Goal: Task Accomplishment & Management: Complete application form

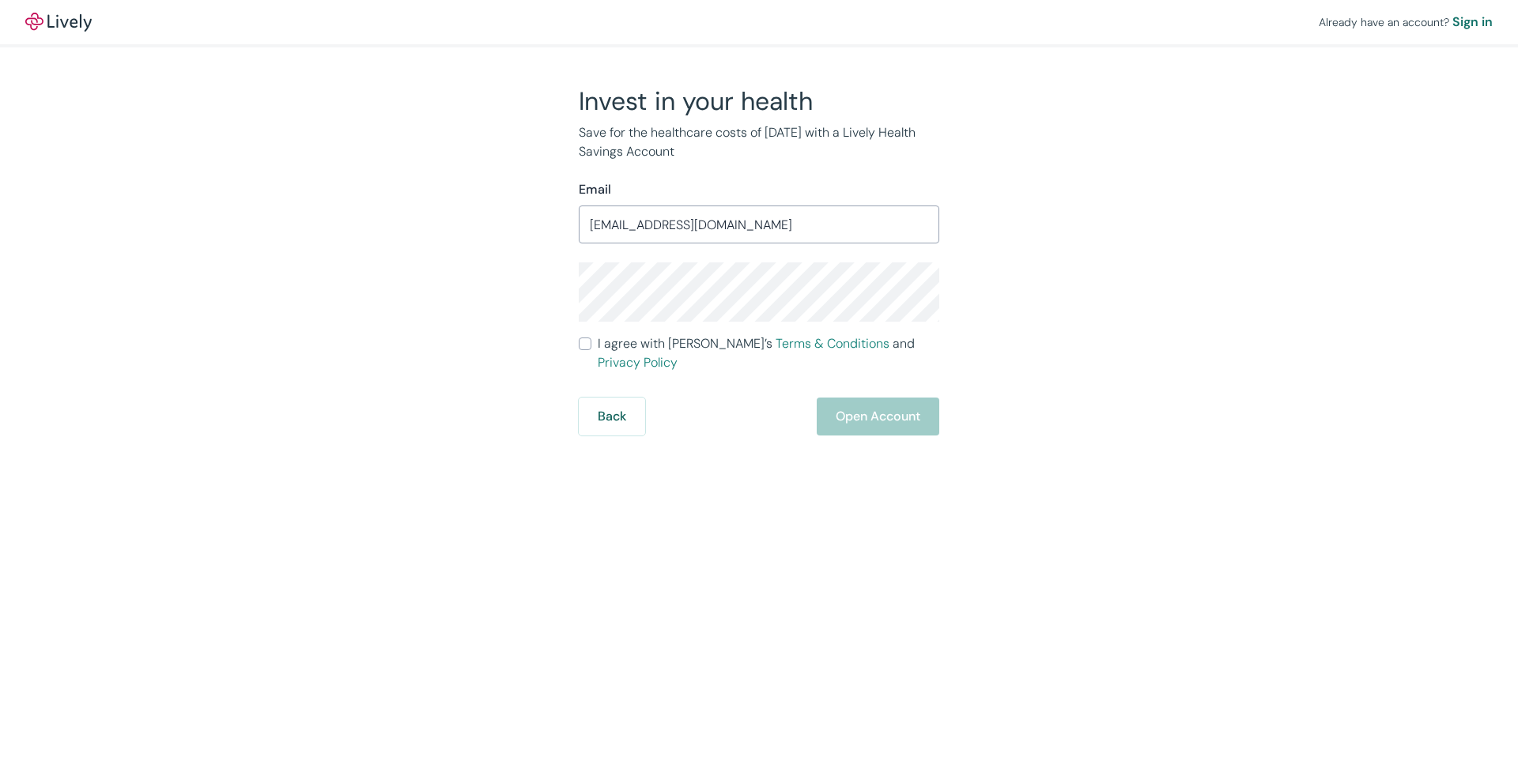
click at [493, 270] on div "Invest in your health Save for the healthcare costs of tomorrow with a Lively H…" at bounding box center [750, 261] width 759 height 350
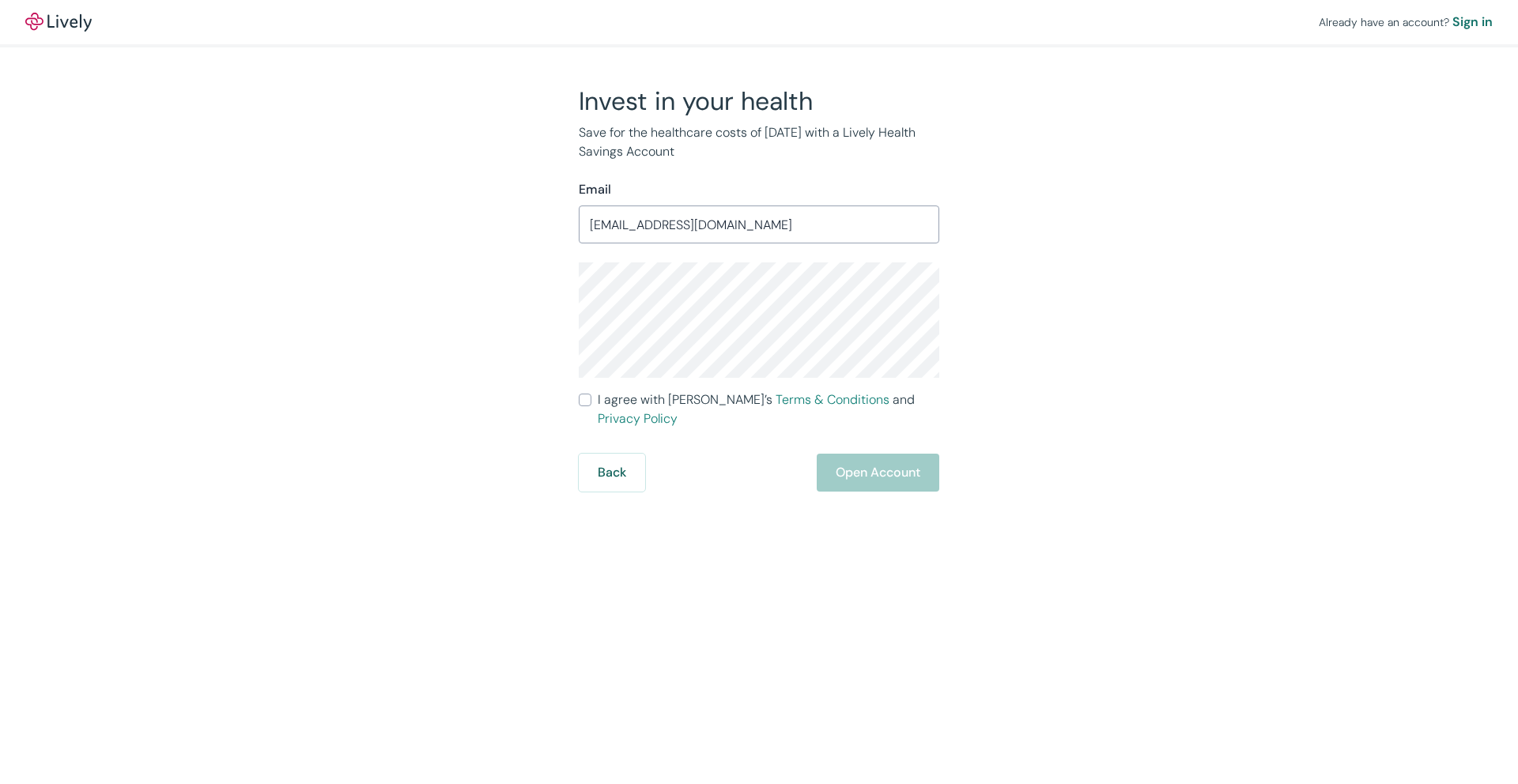
click at [723, 225] on input "jullykpatel@gmail.com" at bounding box center [759, 224] width 360 height 31
drag, startPoint x: 648, startPoint y: 225, endPoint x: 561, endPoint y: 228, distance: 87.1
click at [561, 228] on div "Invest in your health Save for the healthcare costs of tomorrow with a Lively H…" at bounding box center [750, 289] width 379 height 406
type input "justjullyblog@gmail.com"
click at [531, 264] on div "Invest in your health Save for the healthcare costs of tomorrow with a Lively H…" at bounding box center [750, 289] width 759 height 406
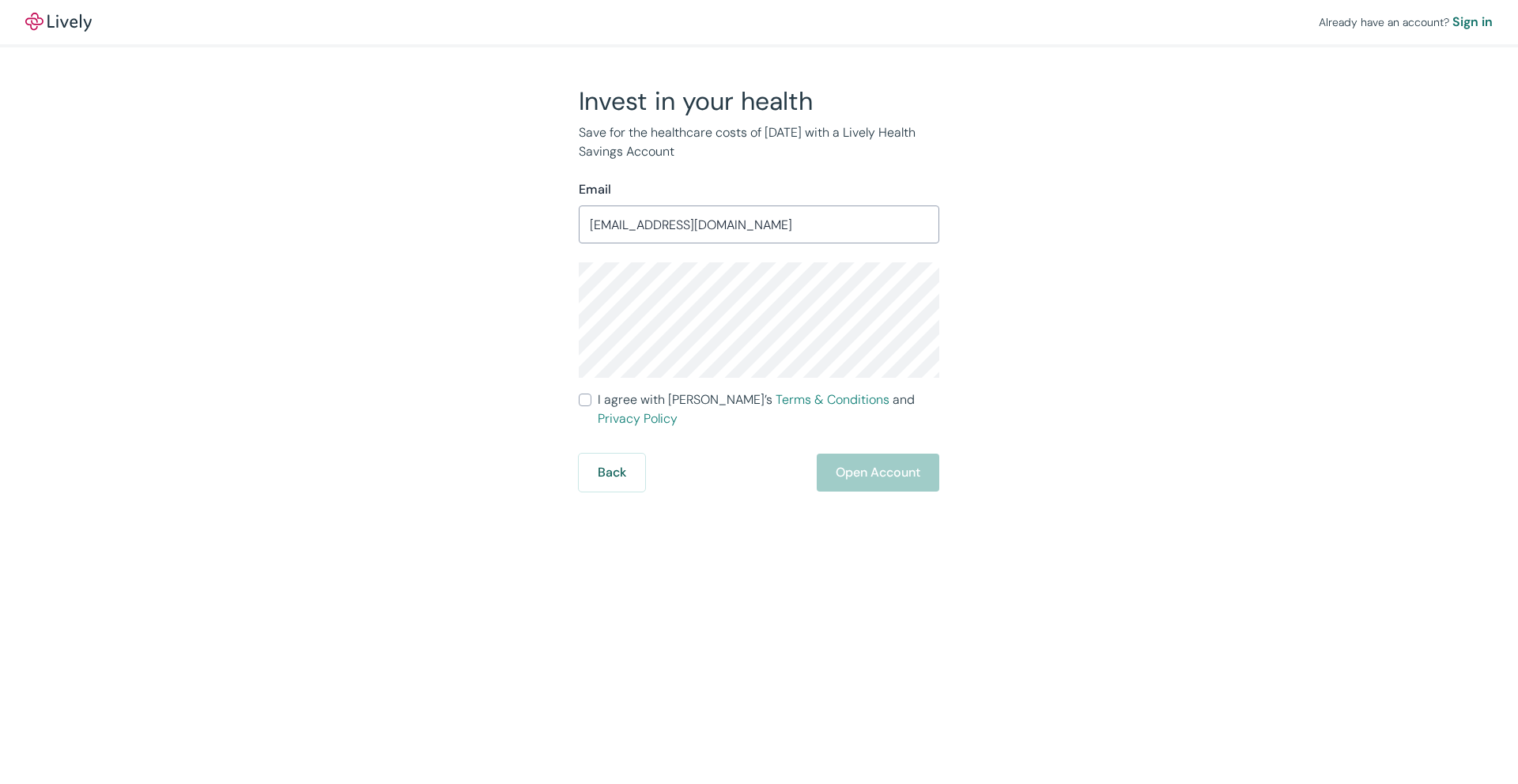
click at [585, 403] on input "I agree with Lively’s Terms & Conditions and Privacy Policy" at bounding box center [585, 399] width 12 height 12
checkbox input "true"
click at [891, 453] on button "Open Account" at bounding box center [877, 472] width 123 height 38
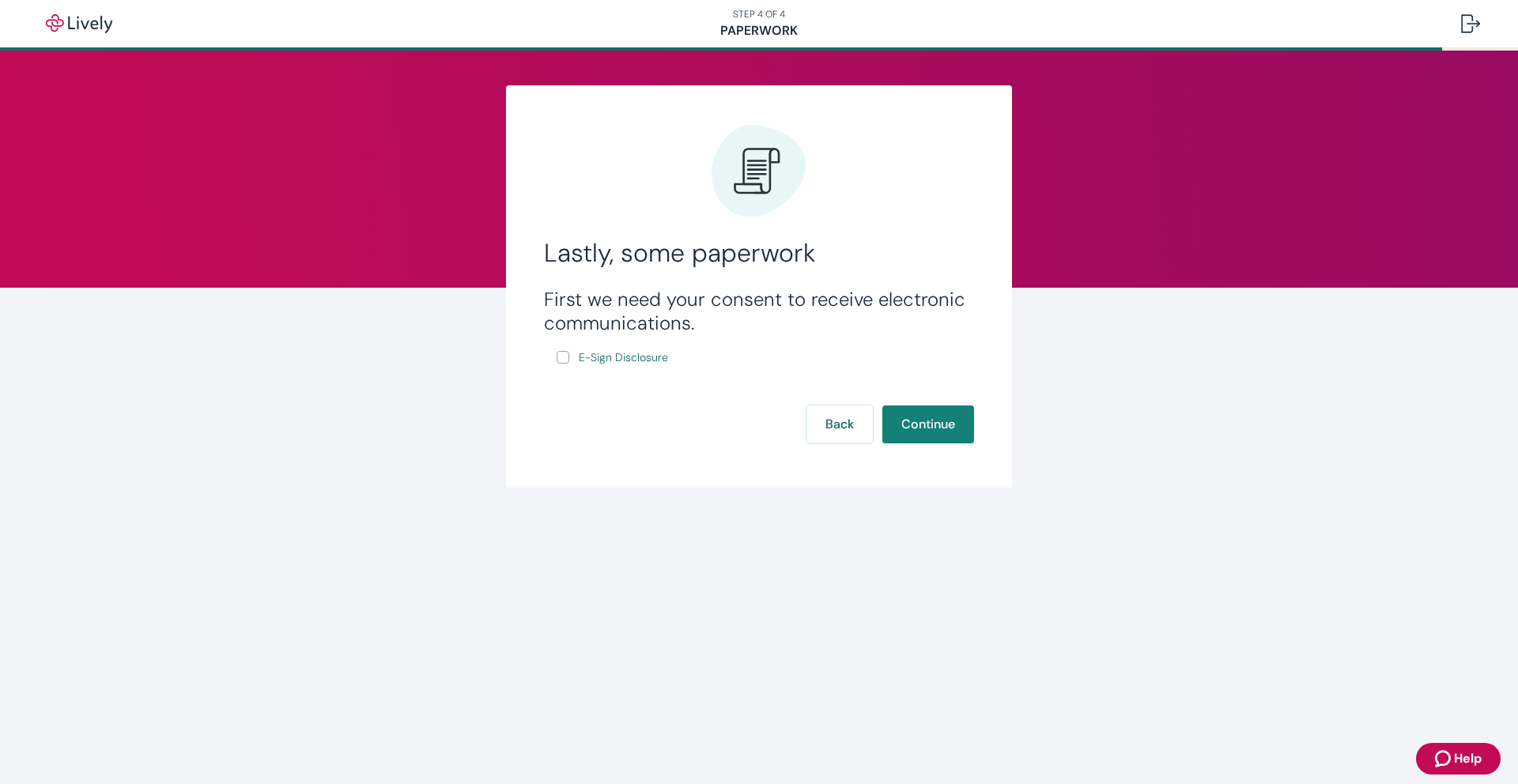
click at [563, 359] on input "E-Sign Disclosure" at bounding box center [562, 357] width 12 height 12
checkbox input "true"
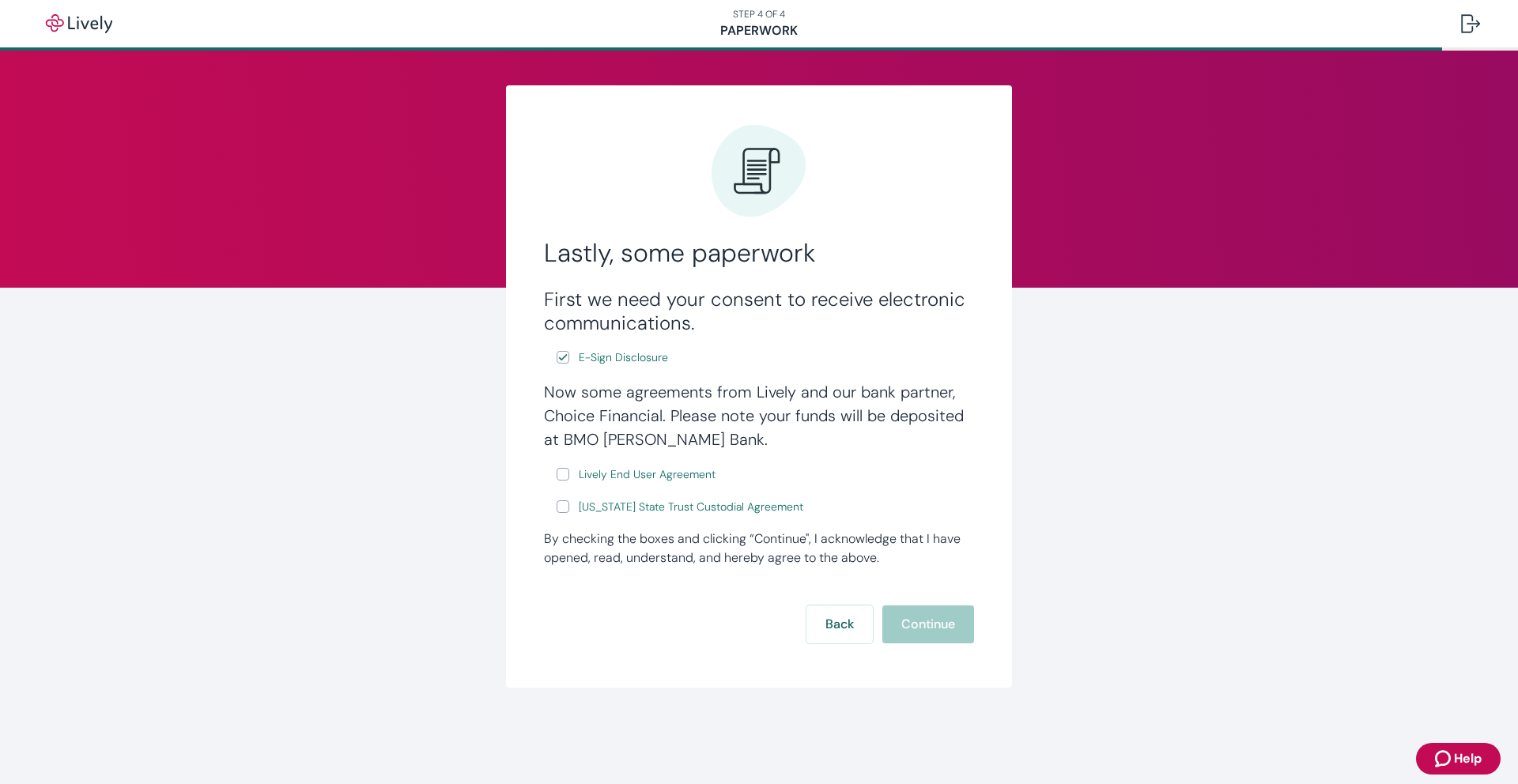
click at [566, 473] on input "Lively End User Agreement" at bounding box center [562, 474] width 12 height 12
checkbox input "true"
click at [561, 511] on input "[US_STATE] State Trust Custodial Agreement" at bounding box center [562, 506] width 12 height 12
checkbox input "true"
click at [939, 621] on button "Continue" at bounding box center [928, 624] width 92 height 38
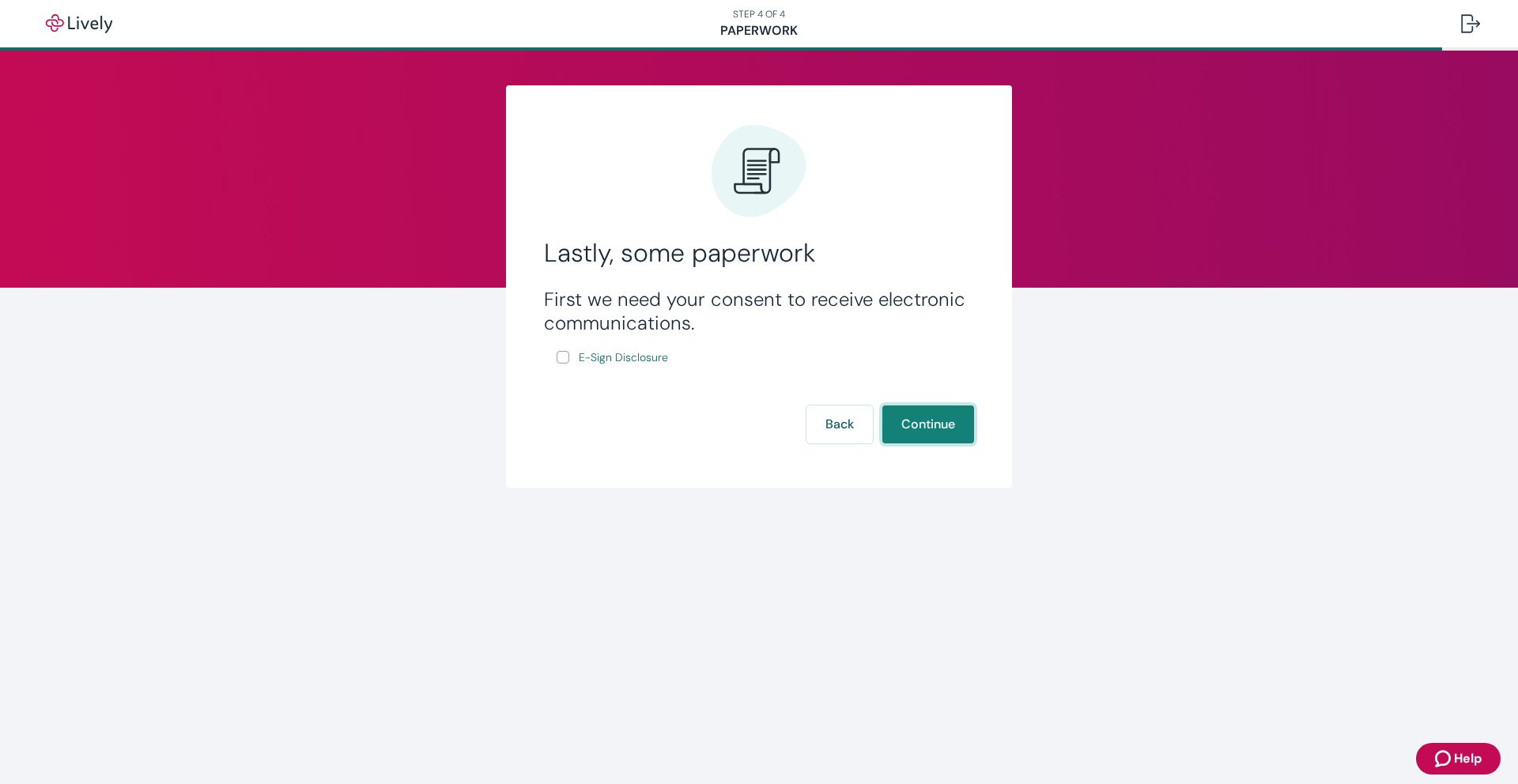
click at [914, 426] on button "Continue" at bounding box center [928, 425] width 92 height 38
click at [560, 355] on input "E-Sign Disclosure" at bounding box center [562, 357] width 12 height 12
checkbox input "true"
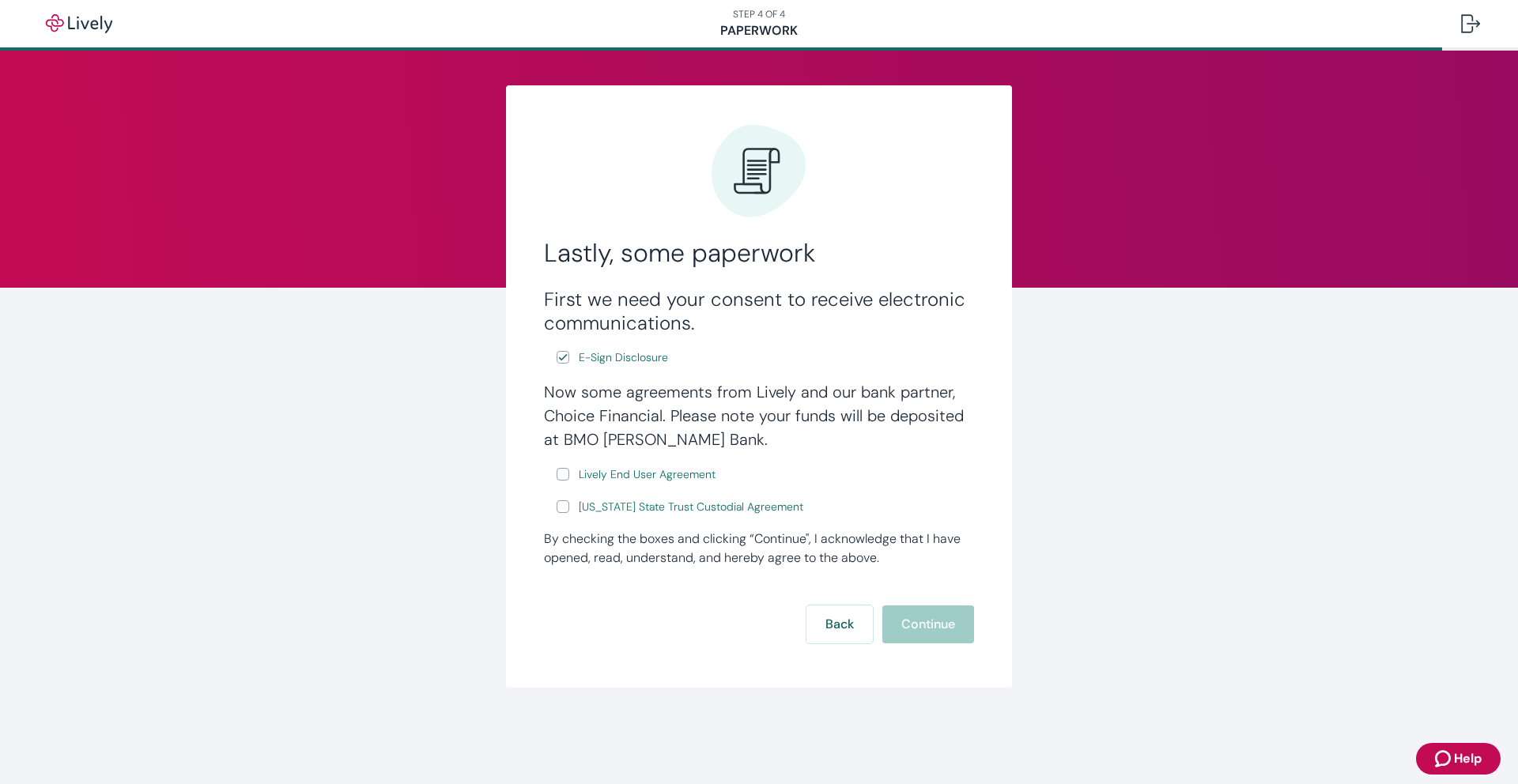
click at [561, 475] on input "Lively End User Agreement" at bounding box center [562, 474] width 12 height 12
checkbox input "true"
click at [565, 507] on input "[US_STATE] State Trust Custodial Agreement" at bounding box center [562, 506] width 12 height 12
checkbox input "true"
click at [632, 360] on span "E-Sign Disclosure" at bounding box center [623, 358] width 89 height 16
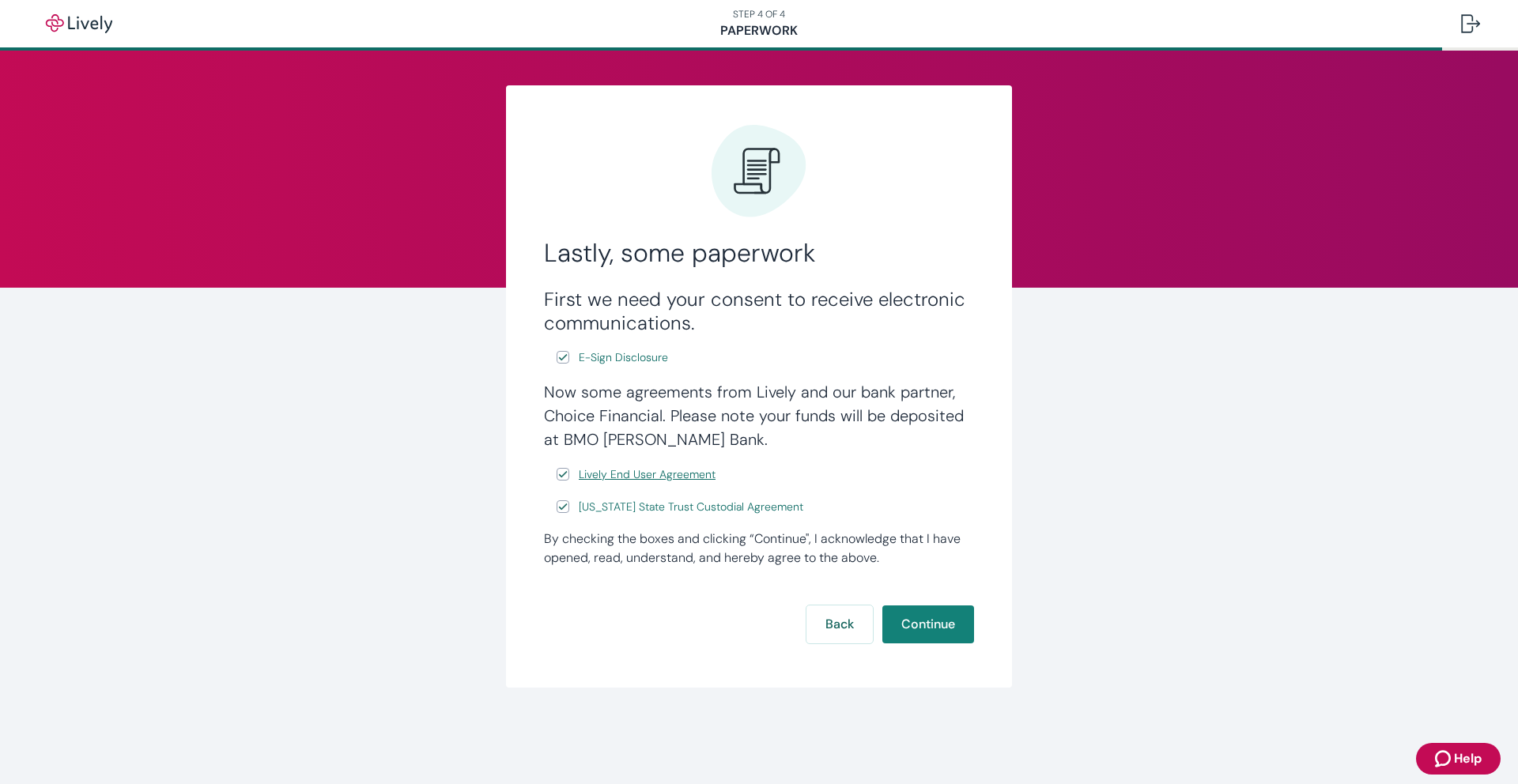
click at [662, 478] on span "Lively End User Agreement" at bounding box center [647, 475] width 137 height 16
click at [684, 508] on span "[US_STATE] State Trust Custodial Agreement" at bounding box center [691, 507] width 224 height 16
click at [936, 624] on button "Continue" at bounding box center [928, 624] width 92 height 38
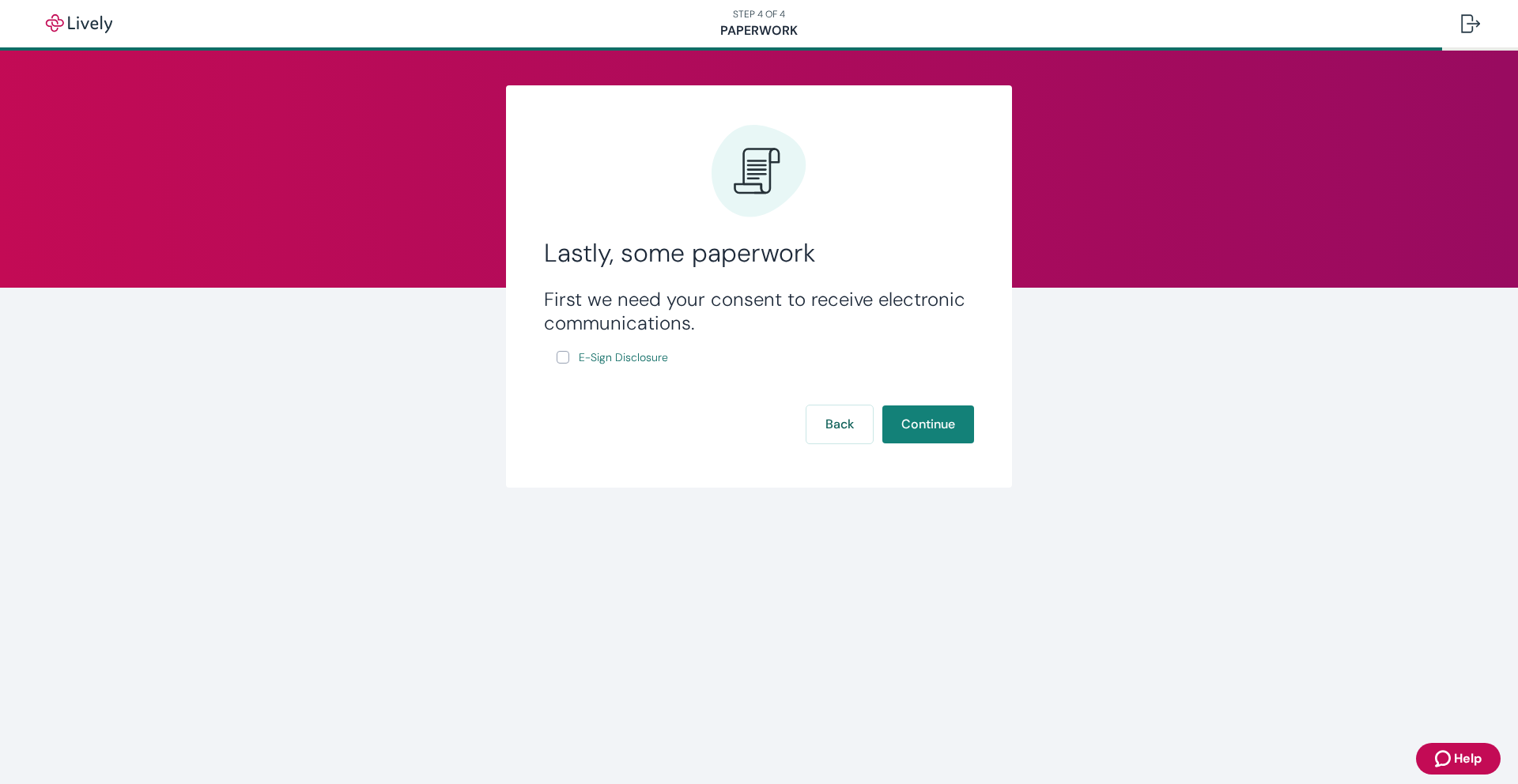
click at [560, 355] on input "E-Sign Disclosure" at bounding box center [562, 357] width 12 height 12
checkbox input "true"
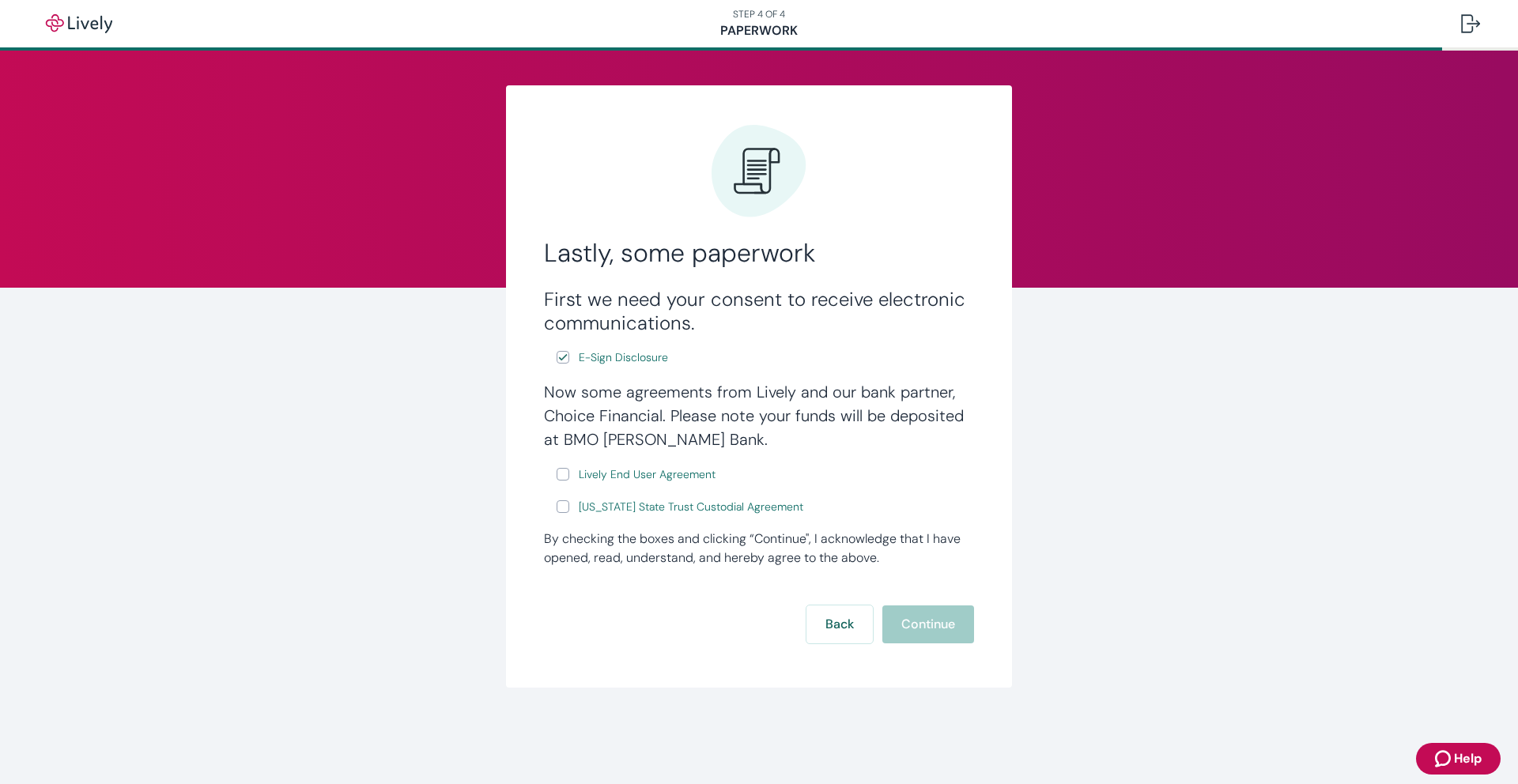
click at [564, 470] on input "Lively End User Agreement" at bounding box center [562, 474] width 12 height 12
checkbox input "true"
click at [565, 509] on input "[US_STATE] State Trust Custodial Agreement" at bounding box center [562, 506] width 12 height 12
checkbox input "true"
click at [934, 625] on button "Continue" at bounding box center [928, 624] width 92 height 38
